Goal: Information Seeking & Learning: Find specific fact

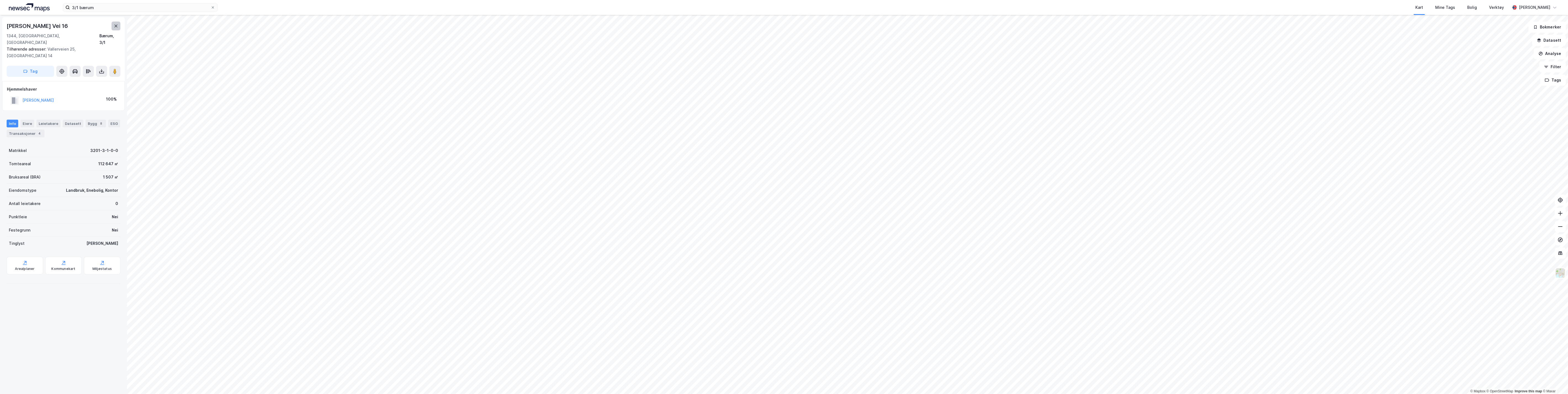
click at [114, 25] on icon at bounding box center [116, 26] width 4 height 4
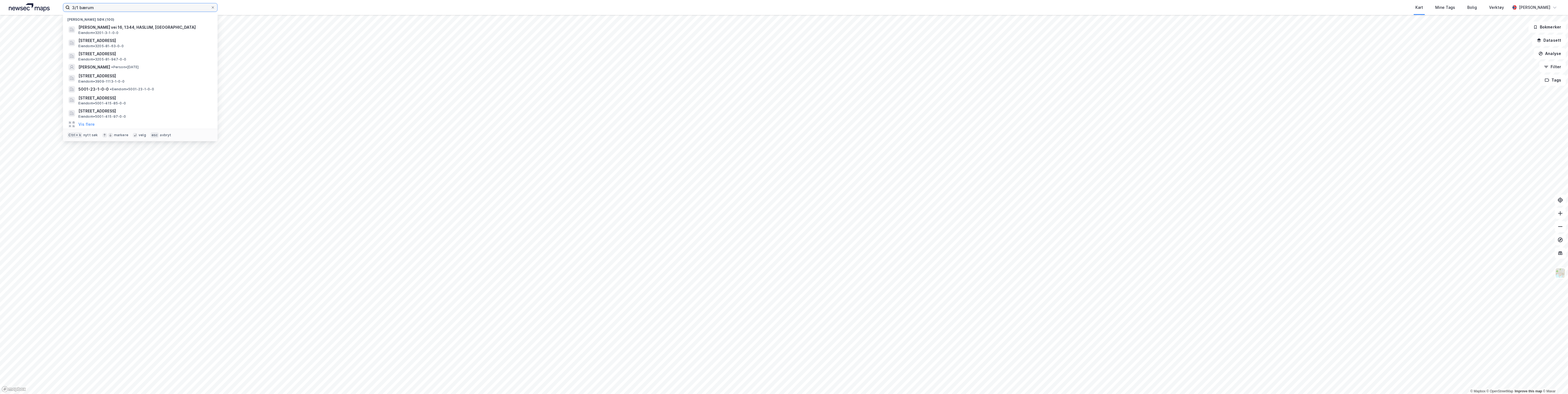
click at [116, 6] on input "3/1 bærum" at bounding box center [140, 7] width 141 height 9
drag, startPoint x: 90, startPoint y: 7, endPoint x: 60, endPoint y: 9, distance: 30.1
click at [60, 9] on div "3/1 bærum Nylige søk (100) [PERSON_NAME] vei 16, 1344, [GEOGRAPHIC_DATA], BÆRUM…" at bounding box center [784, 7] width 1568 height 15
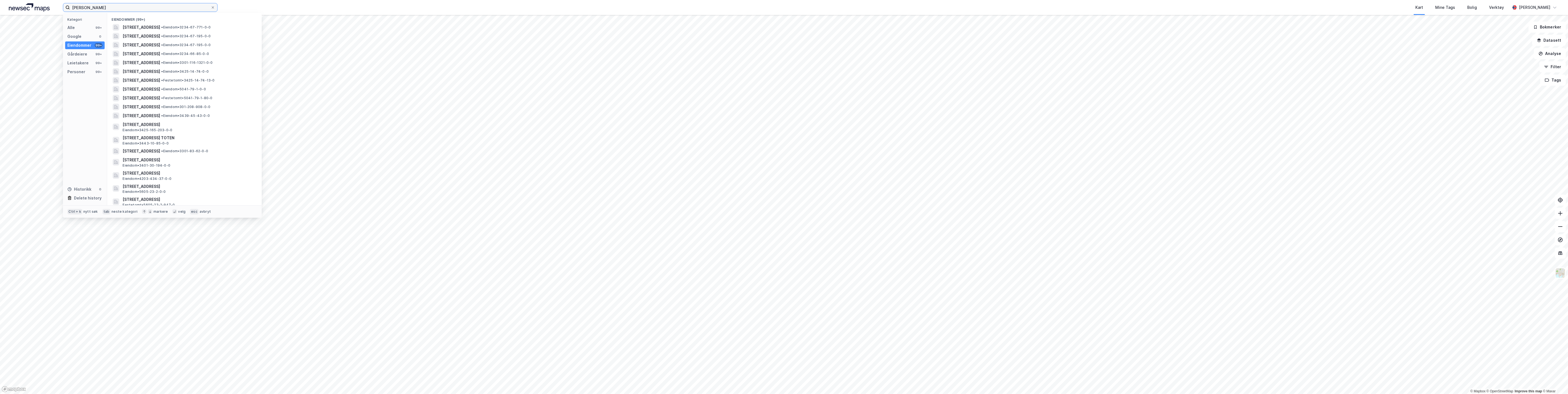
type input "[PERSON_NAME]"
click at [71, 71] on div "Personer" at bounding box center [76, 71] width 18 height 7
click at [133, 27] on span "[PERSON_NAME]" at bounding box center [138, 27] width 32 height 7
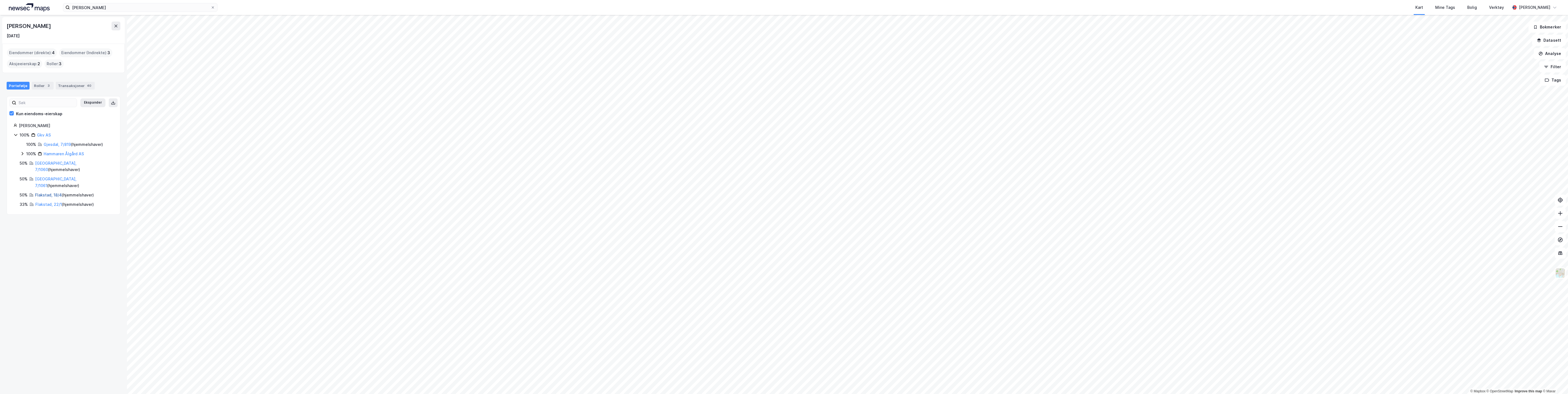
click at [46, 192] on link "Flakstad, 18/4" at bounding box center [49, 195] width 27 height 5
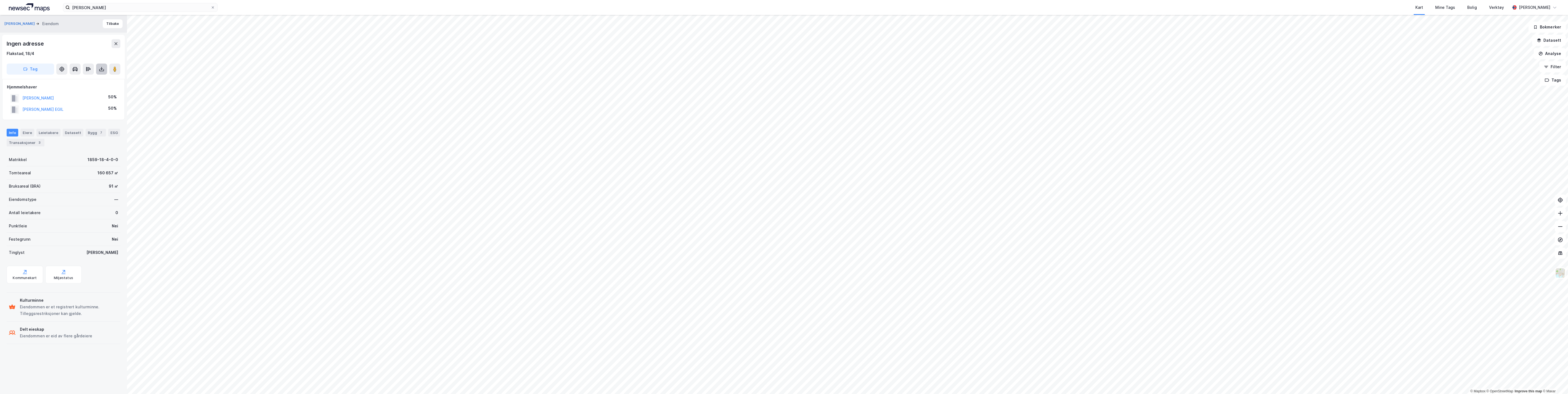
click at [101, 68] on icon at bounding box center [101, 68] width 1 height 3
click at [86, 79] on div "Last ned grunnbok" at bounding box center [74, 80] width 32 height 4
click at [32, 25] on button "[PERSON_NAME]" at bounding box center [20, 23] width 32 height 5
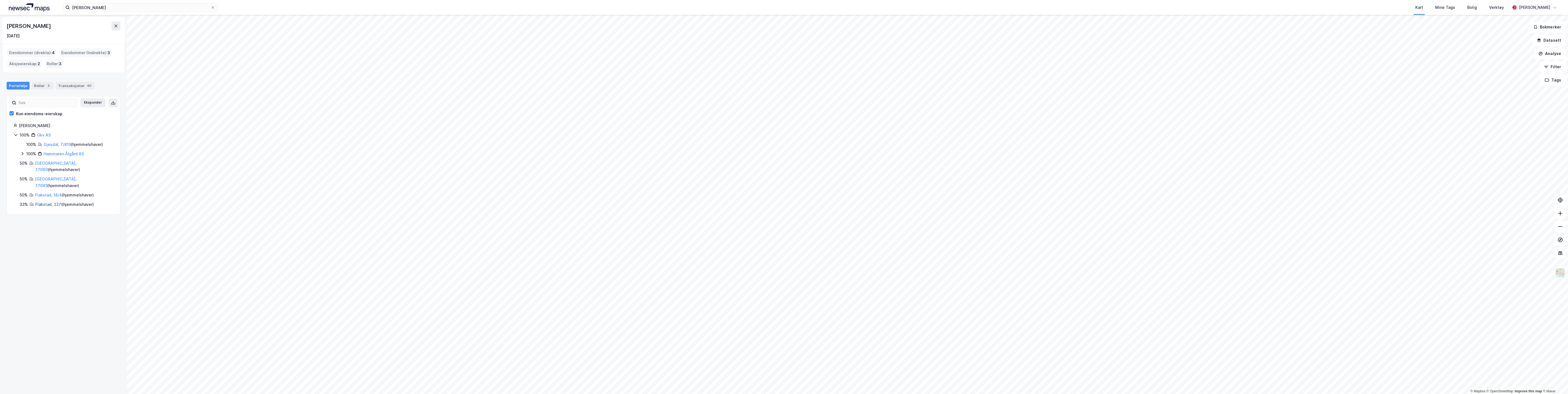
click at [46, 202] on link "Flakstad, 22/1" at bounding box center [49, 205] width 27 height 5
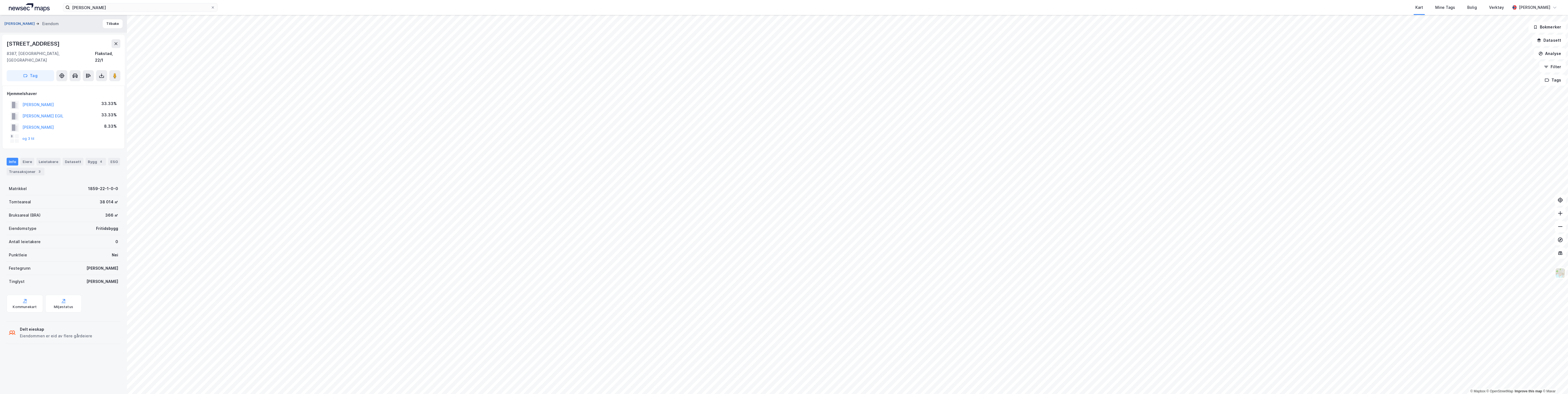
click at [26, 21] on button "[PERSON_NAME]" at bounding box center [20, 23] width 32 height 5
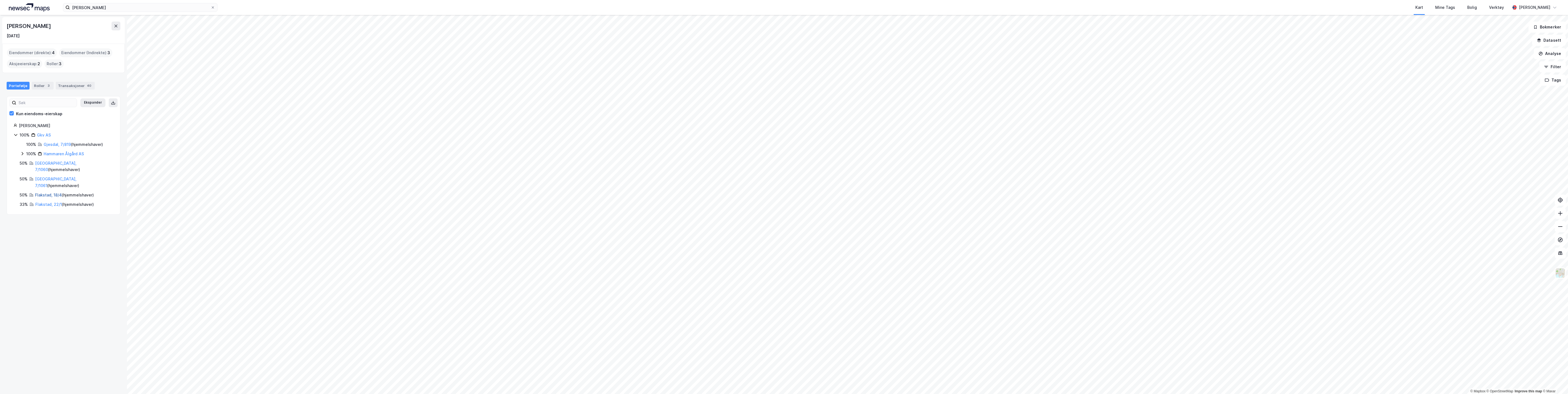
click at [45, 192] on link "Flakstad, 18/4" at bounding box center [49, 195] width 27 height 5
